Goal: Transaction & Acquisition: Purchase product/service

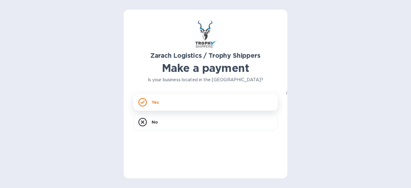
click at [158, 104] on p "Yes" at bounding box center [155, 102] width 7 height 6
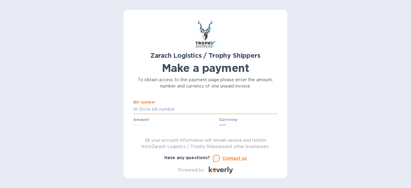
paste input "B00172034"
type input "B00172034"
click at [177, 121] on div "Amount $" at bounding box center [174, 125] width 83 height 14
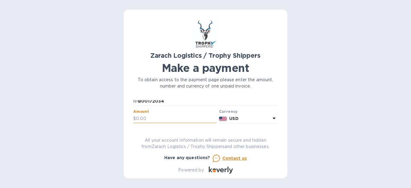
click at [175, 122] on input "text" at bounding box center [176, 118] width 81 height 9
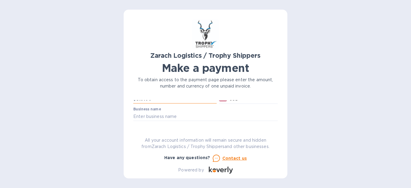
scroll to position [38, 0]
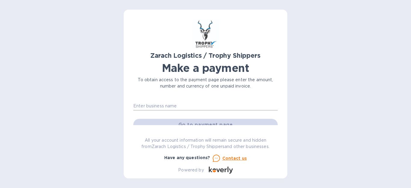
type input "819.00"
click at [178, 108] on input "text" at bounding box center [205, 105] width 144 height 9
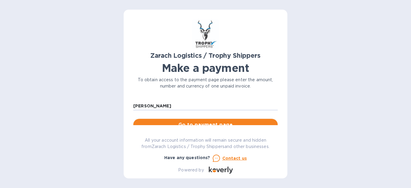
type input "[PERSON_NAME]"
click at [183, 120] on button "Go to payment page" at bounding box center [205, 125] width 144 height 12
